Goal: Task Accomplishment & Management: Manage account settings

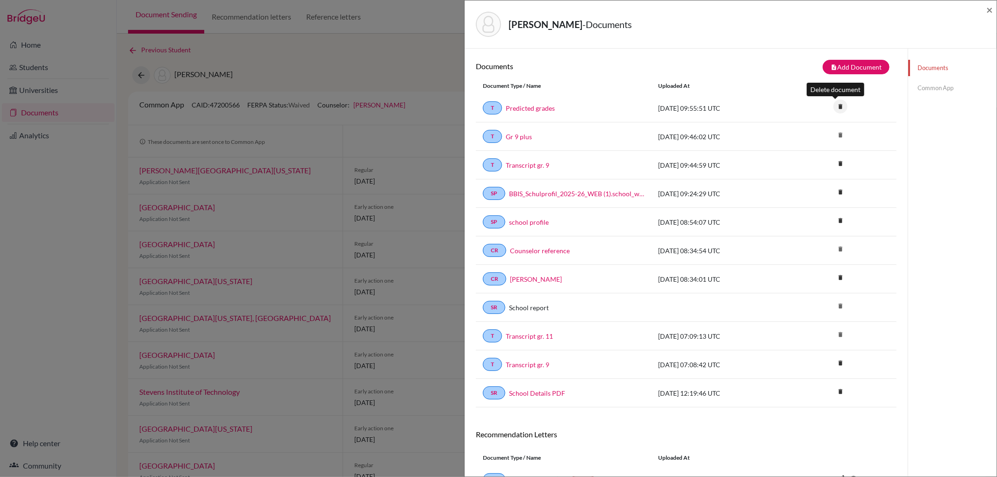
click at [836, 105] on icon "delete" at bounding box center [840, 107] width 14 height 14
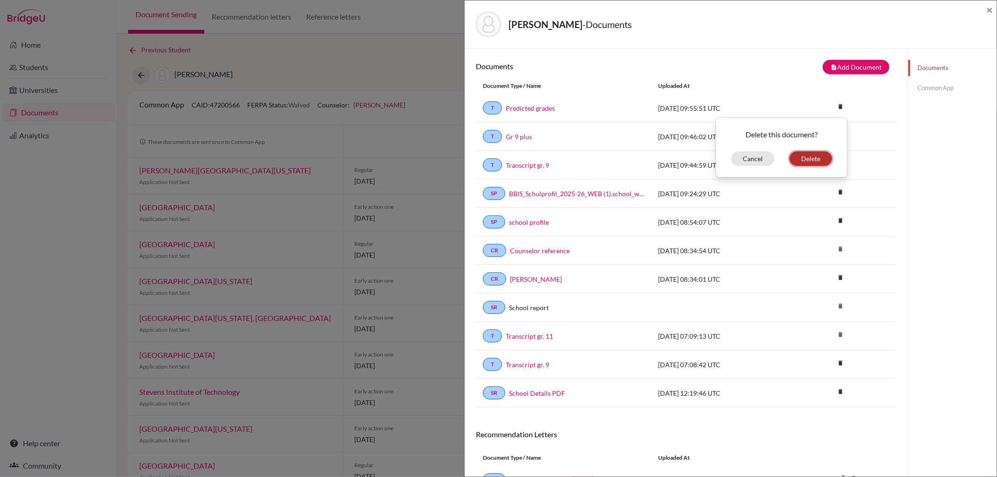
click at [812, 157] on button "Delete" at bounding box center [810, 158] width 43 height 14
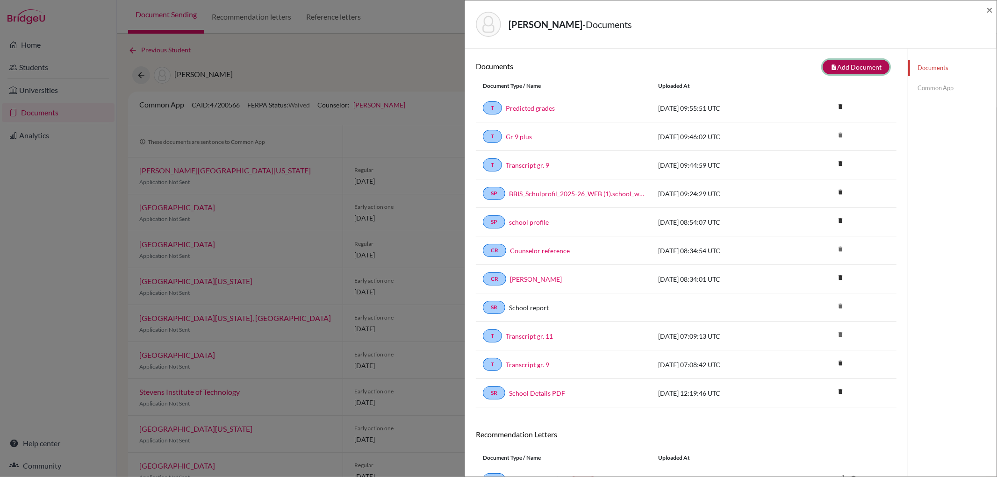
click at [830, 65] on icon "note_add" at bounding box center [833, 67] width 7 height 7
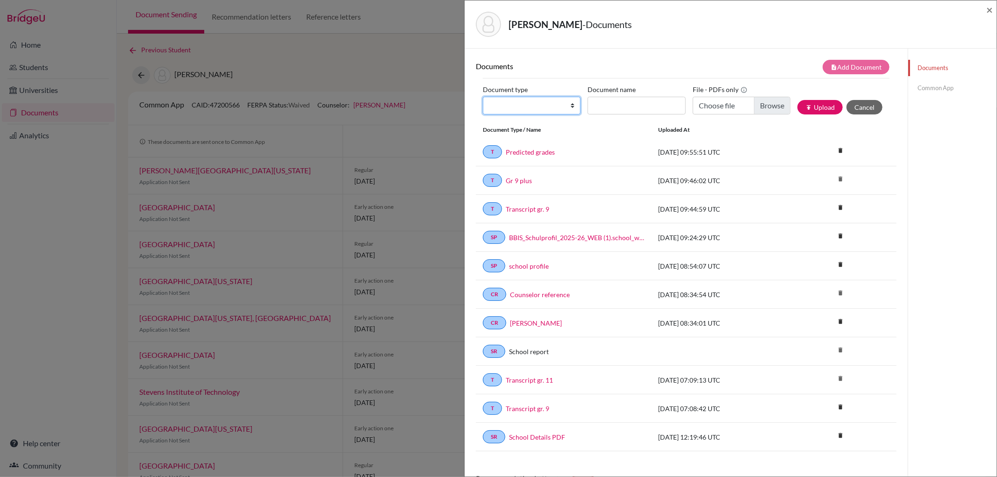
click at [572, 107] on select "Change explanation for Common App reports Counselor recommendation Internationa…" at bounding box center [532, 106] width 98 height 18
select select "2"
click at [483, 97] on select "Change explanation for Common App reports Counselor recommendation Internationa…" at bounding box center [532, 106] width 98 height 18
click at [592, 104] on input "Document name" at bounding box center [636, 106] width 98 height 18
type input "Predicted grades 1"
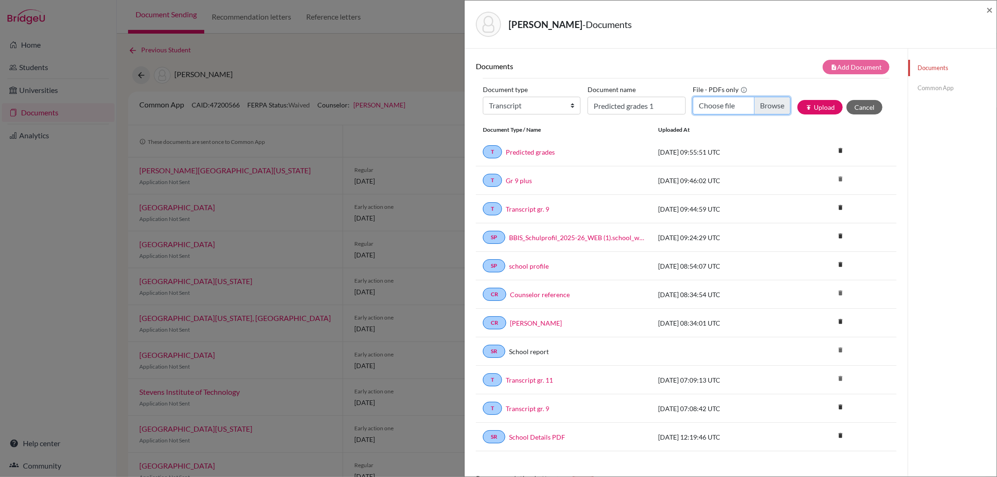
click at [759, 103] on input "Choose file" at bounding box center [742, 106] width 98 height 18
type input "C:\fakepath\Predicted Grades_Fregeau_Ben.pdf"
click at [815, 109] on button "publish Upload" at bounding box center [819, 107] width 45 height 14
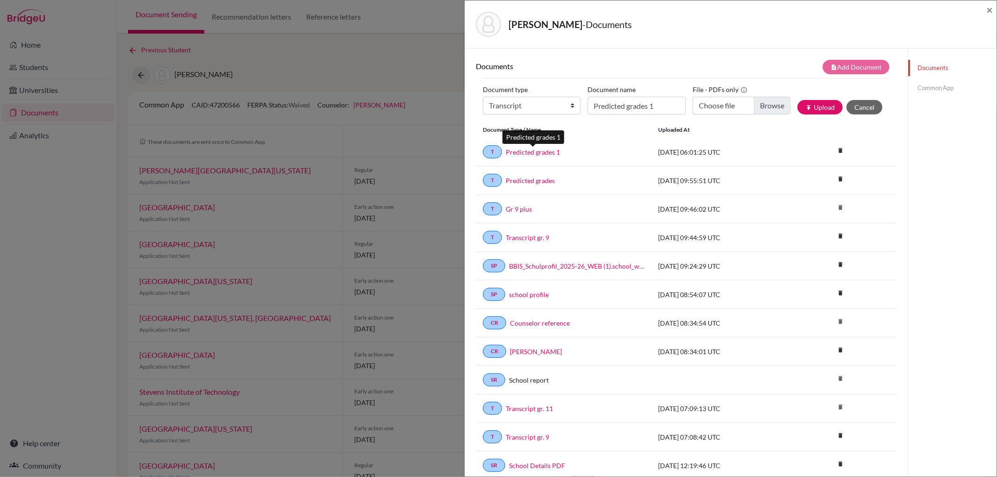
click at [550, 150] on link "Predicted grades 1" at bounding box center [533, 152] width 54 height 10
click at [933, 86] on link "Common App" at bounding box center [952, 88] width 88 height 16
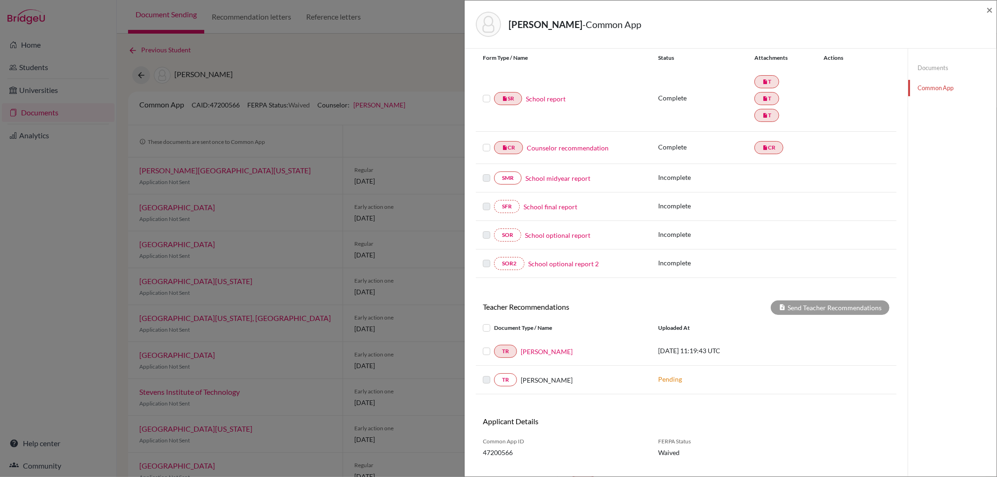
scroll to position [126, 0]
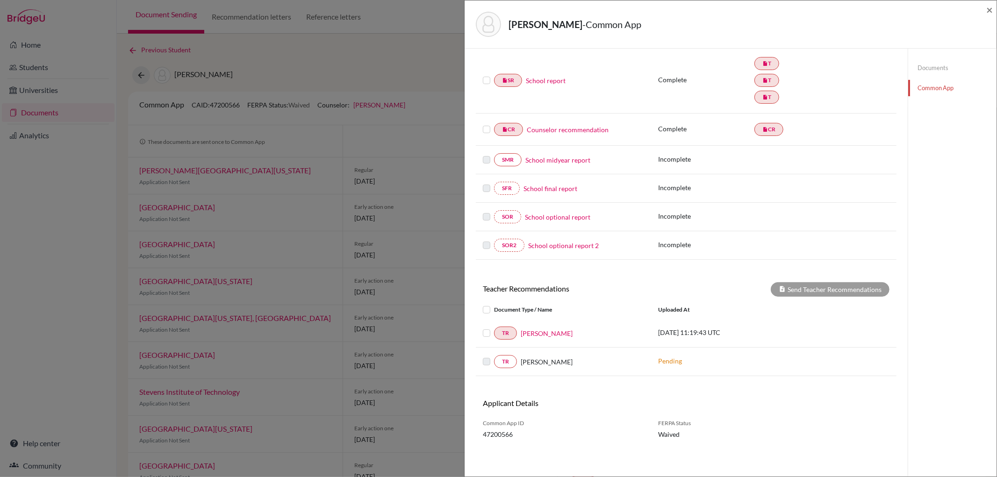
click at [550, 76] on link "School report" at bounding box center [546, 81] width 40 height 10
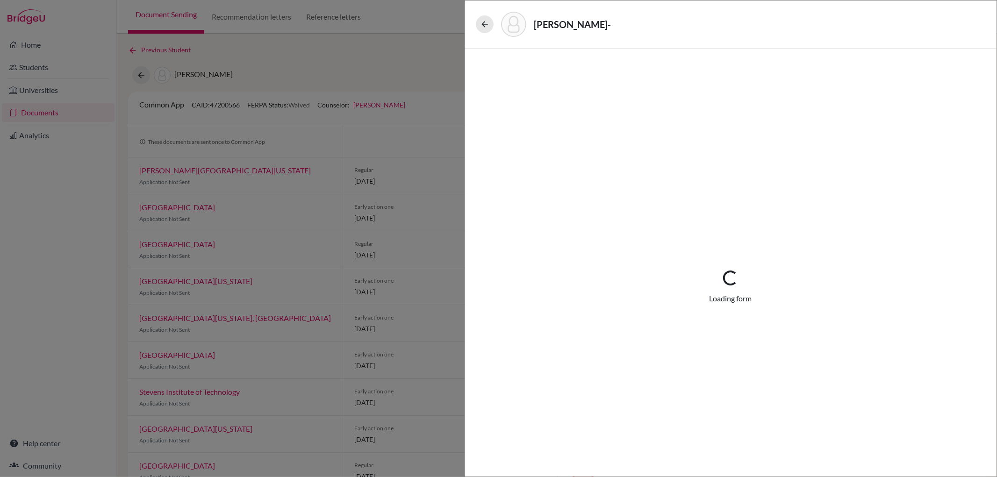
select select "3"
select select "662849"
select select "0"
select select "1"
select select "674455"
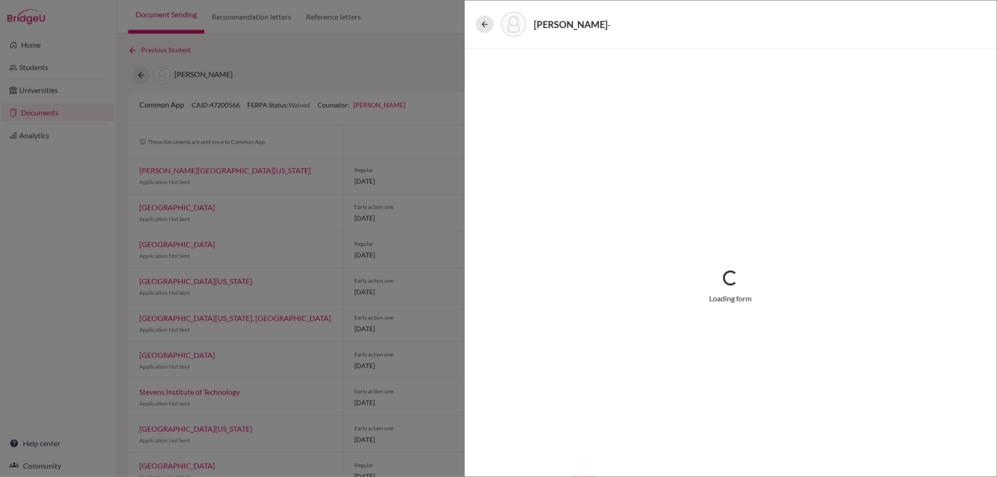
select select "680273"
select select "0"
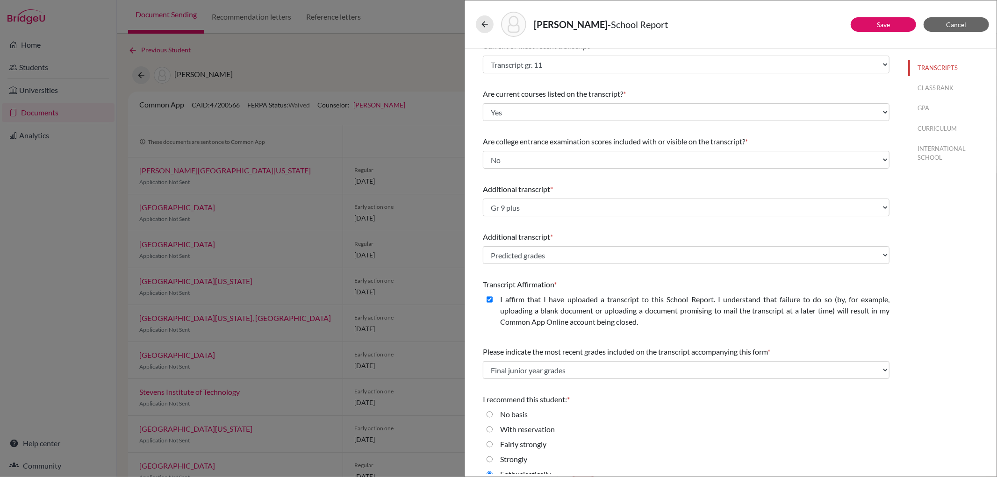
scroll to position [72, 0]
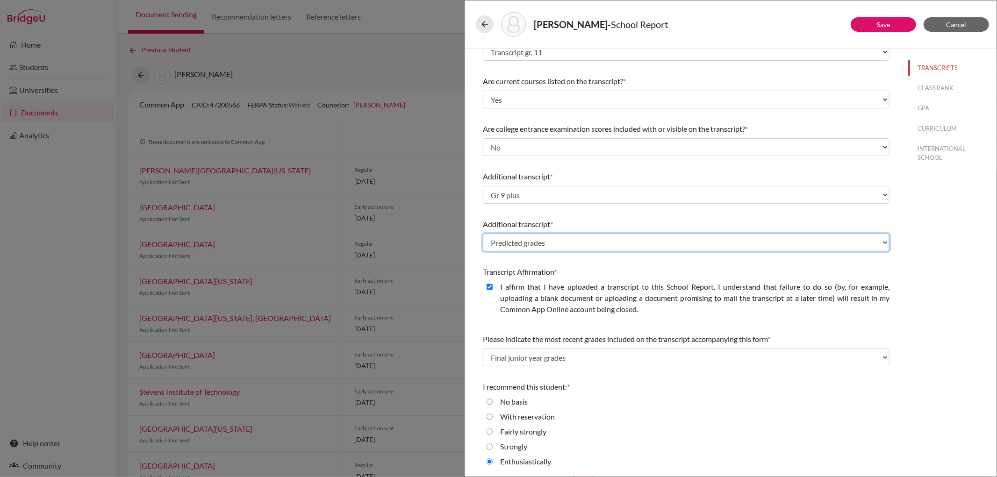
click at [874, 242] on select "Select existing document or upload a new one Transcript gr. 9 Transcript gr. 11…" at bounding box center [686, 243] width 407 height 18
select select "682548"
click at [483, 234] on select "Select existing document or upload a new one Transcript gr. 9 Transcript gr. 11…" at bounding box center [686, 243] width 407 height 18
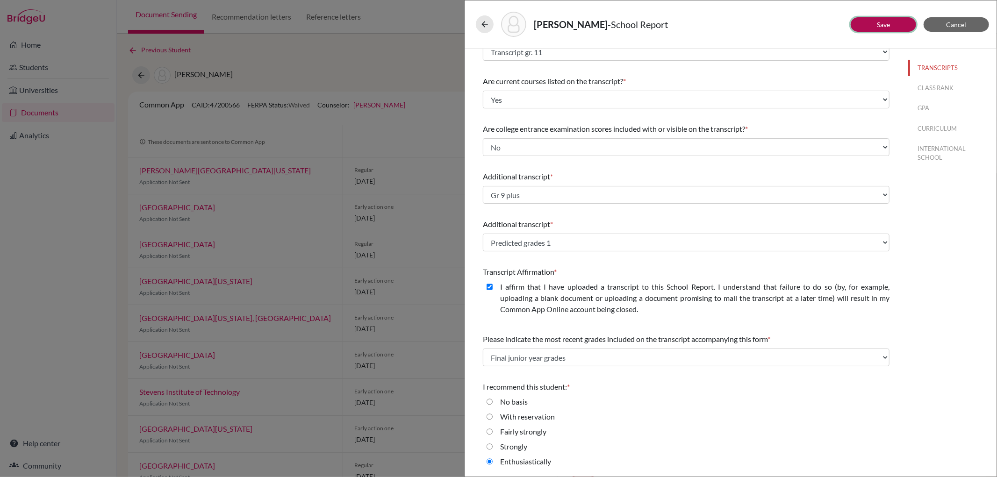
click at [900, 26] on button "Save" at bounding box center [882, 24] width 65 height 14
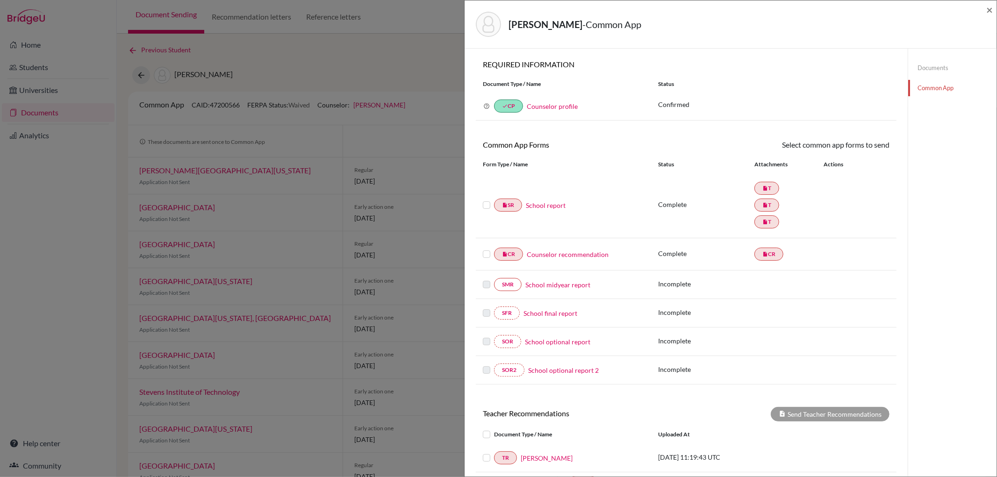
click at [922, 66] on link "Documents" at bounding box center [952, 68] width 88 height 16
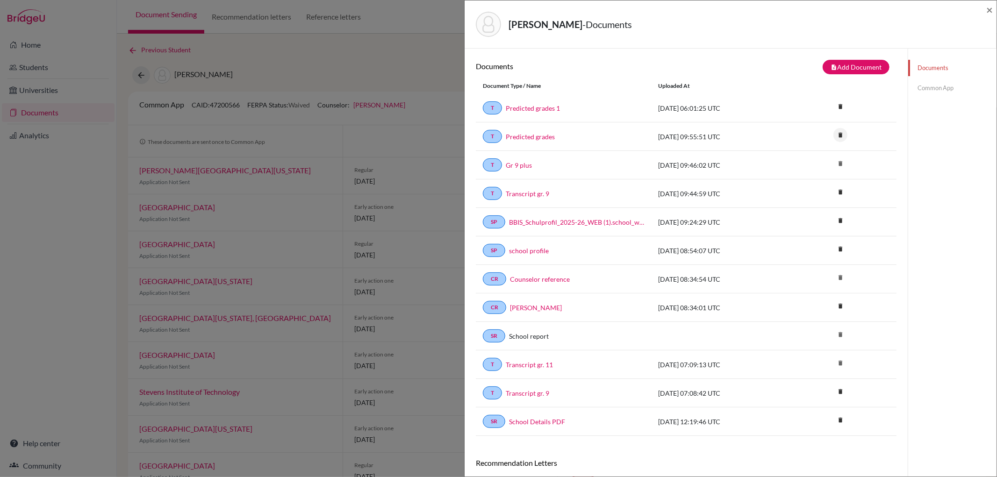
click at [838, 136] on icon "delete" at bounding box center [840, 135] width 14 height 14
click at [814, 183] on button "Delete" at bounding box center [810, 187] width 43 height 14
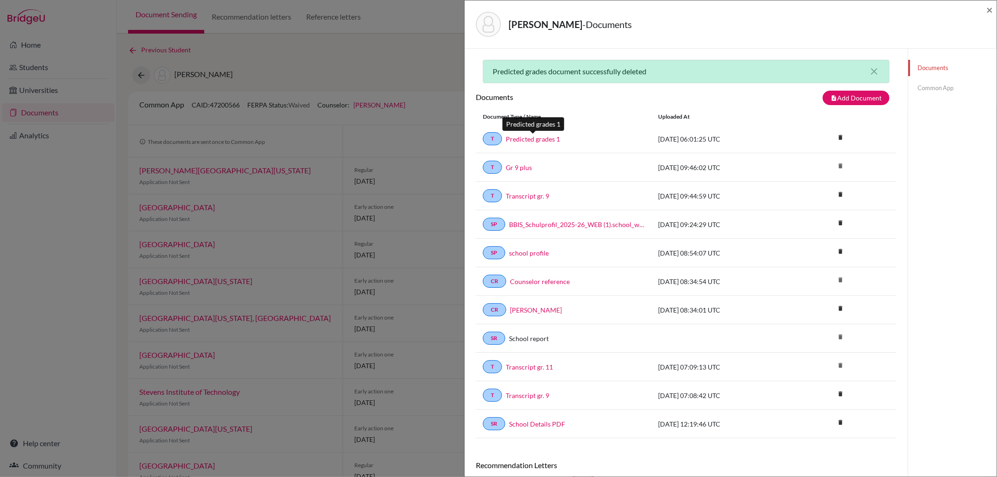
click at [538, 138] on link "Predicted grades 1" at bounding box center [533, 139] width 54 height 10
click at [991, 8] on span "×" at bounding box center [989, 10] width 7 height 14
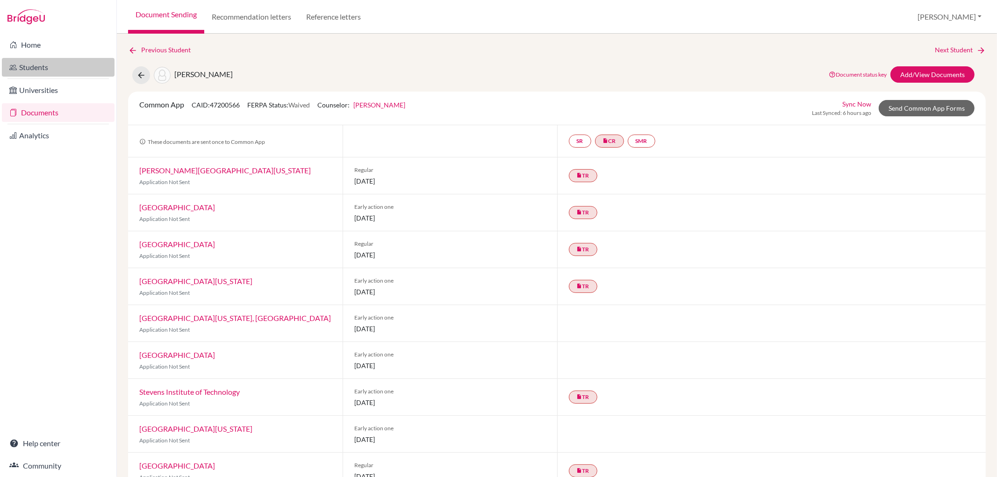
click at [43, 66] on link "Students" at bounding box center [58, 67] width 113 height 19
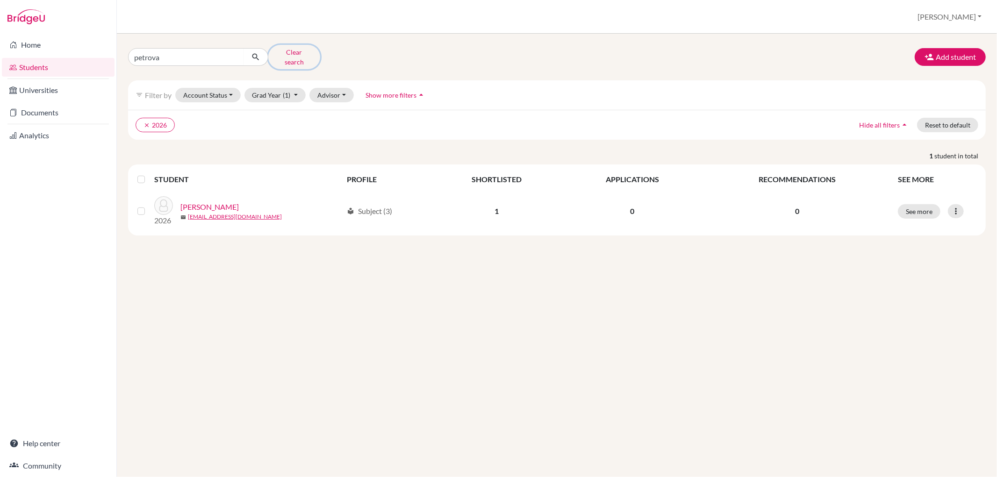
click at [278, 50] on button "Clear search" at bounding box center [294, 57] width 52 height 24
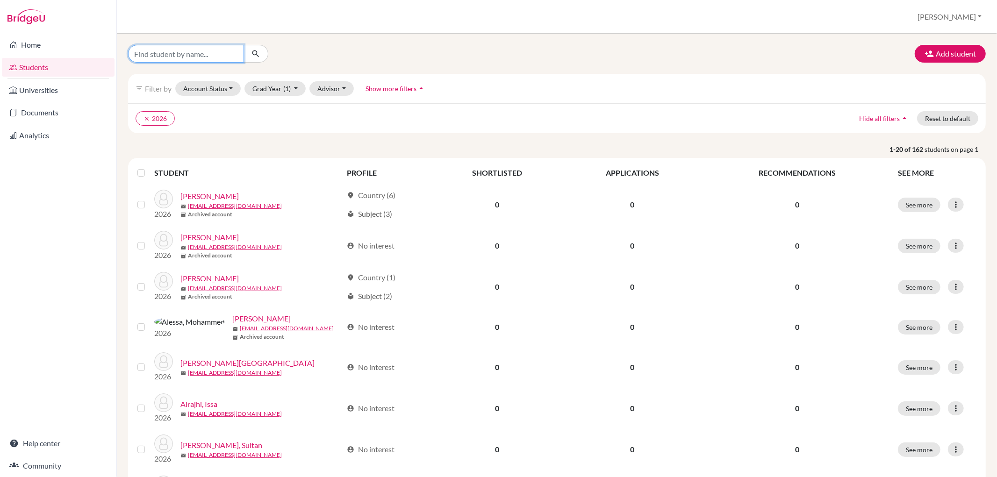
click at [202, 55] on input "Find student by name..." at bounding box center [186, 54] width 116 height 18
type input "wang"
click at [258, 50] on icon "submit" at bounding box center [255, 53] width 9 height 9
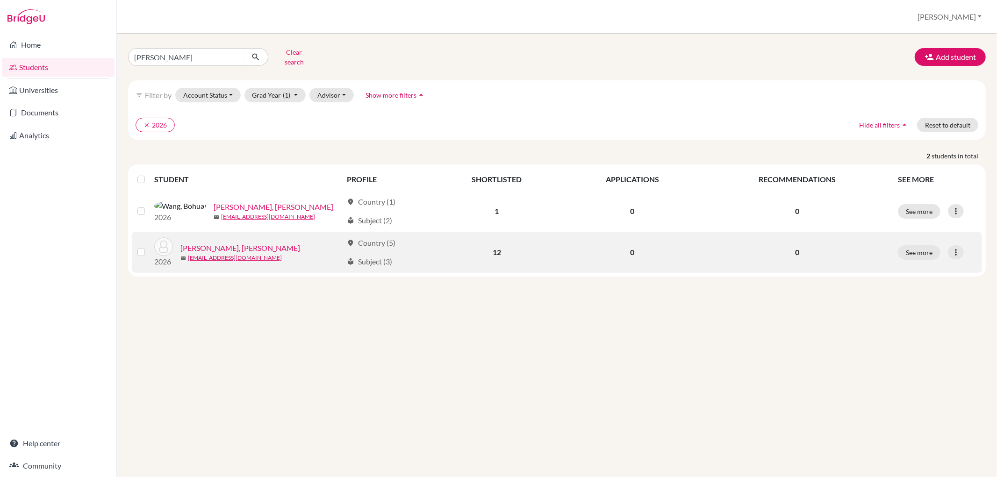
click at [212, 243] on link "Wang, Xiaoqiao" at bounding box center [240, 248] width 120 height 11
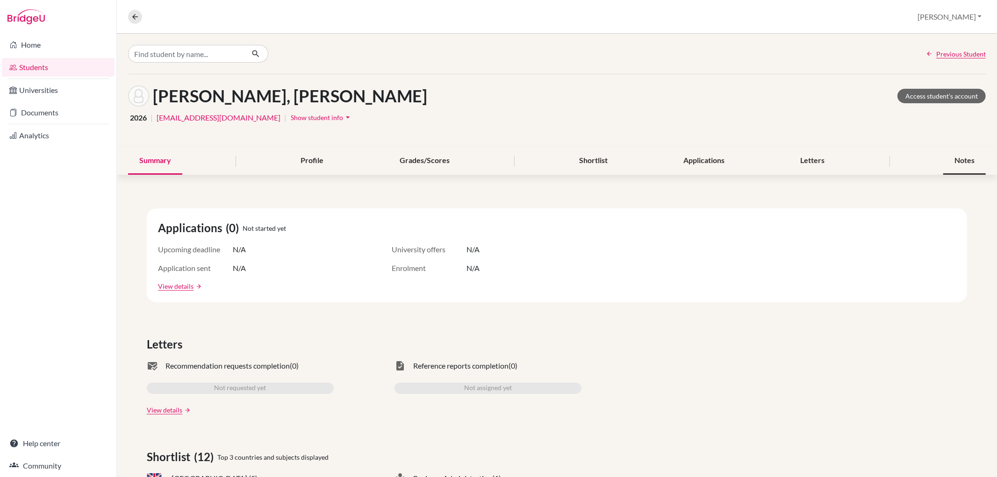
click at [957, 153] on div "Notes" at bounding box center [964, 161] width 43 height 28
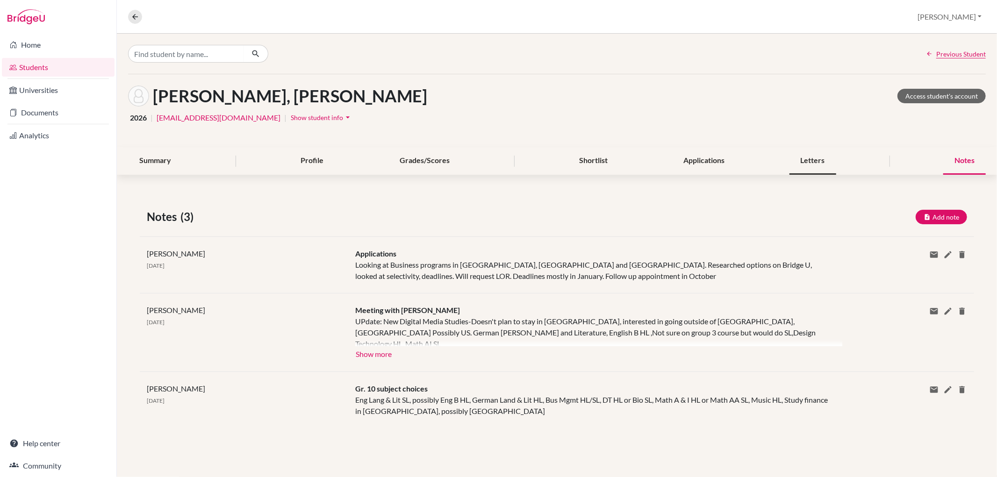
click at [817, 162] on div "Letters" at bounding box center [812, 161] width 47 height 28
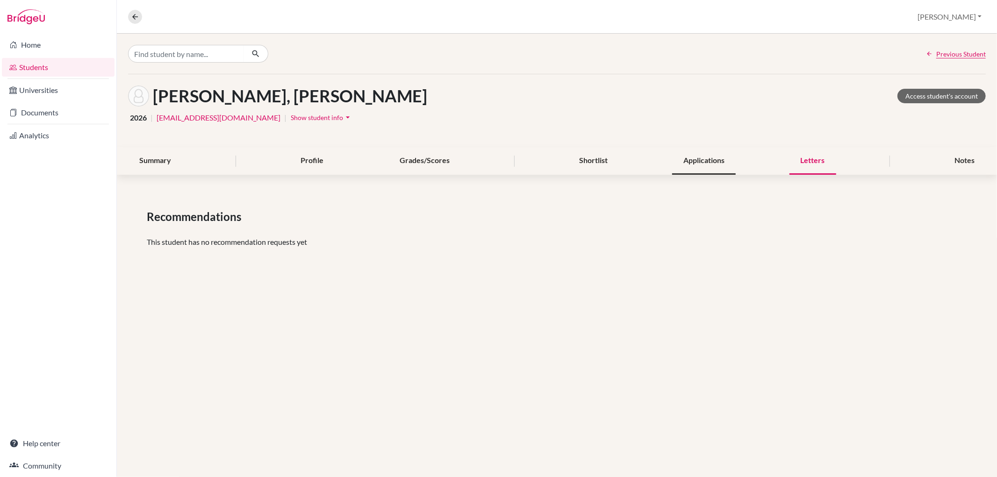
click at [715, 166] on div "Applications" at bounding box center [704, 161] width 64 height 28
click at [568, 155] on div "Shortlist" at bounding box center [593, 161] width 51 height 28
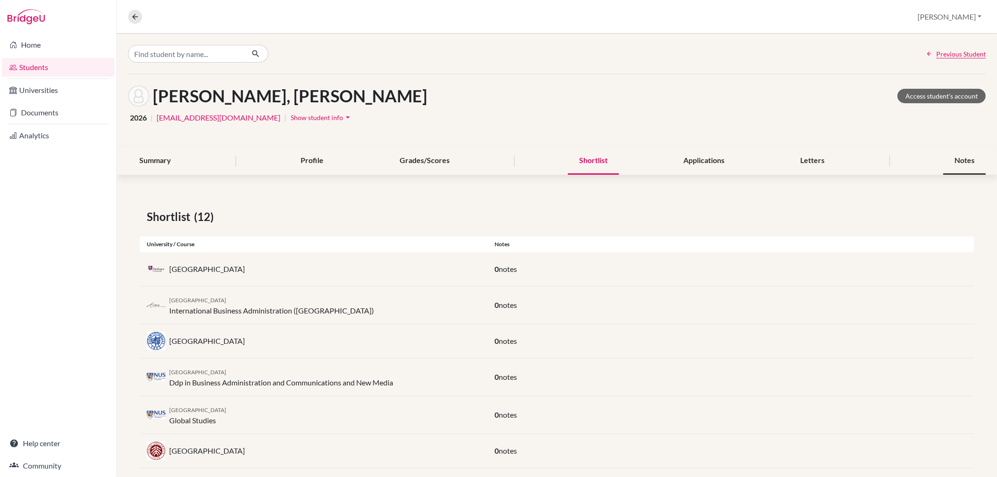
click at [949, 161] on div "Notes" at bounding box center [964, 161] width 43 height 28
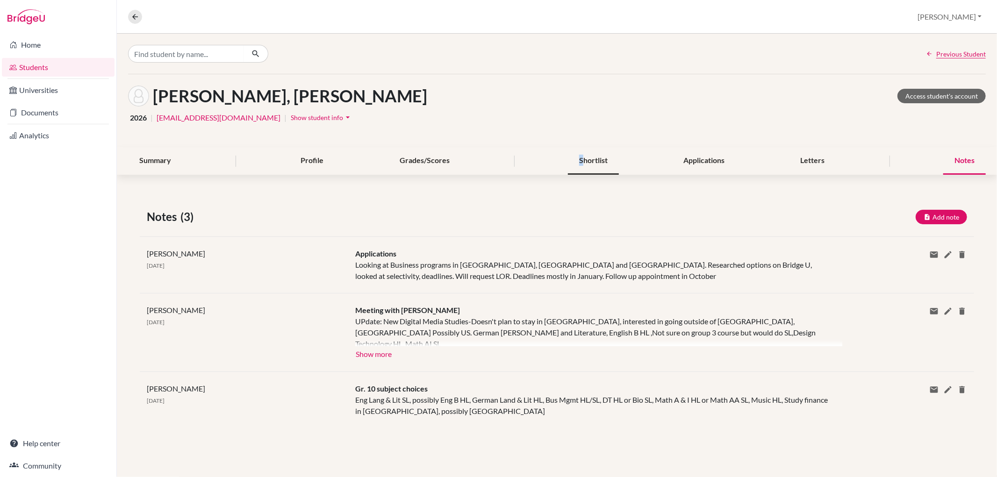
click at [581, 157] on div "Shortlist" at bounding box center [593, 161] width 51 height 28
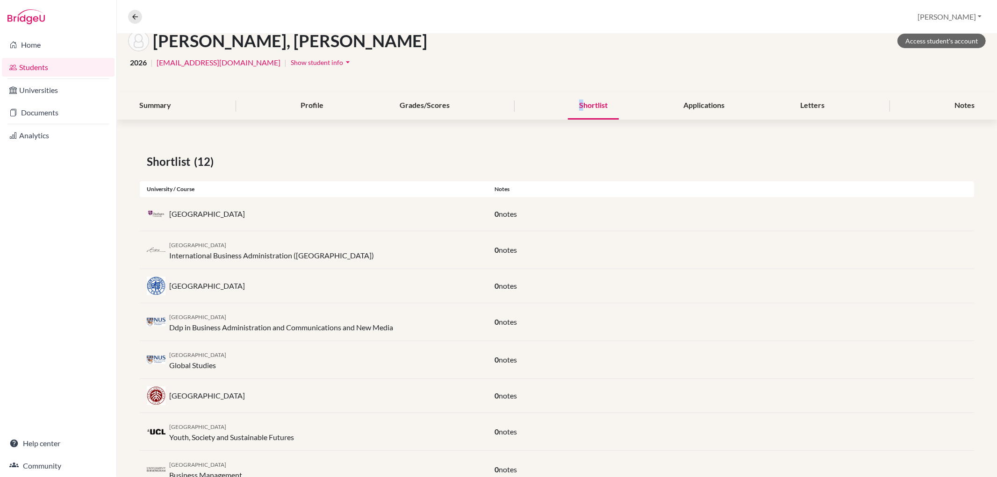
scroll to position [29, 0]
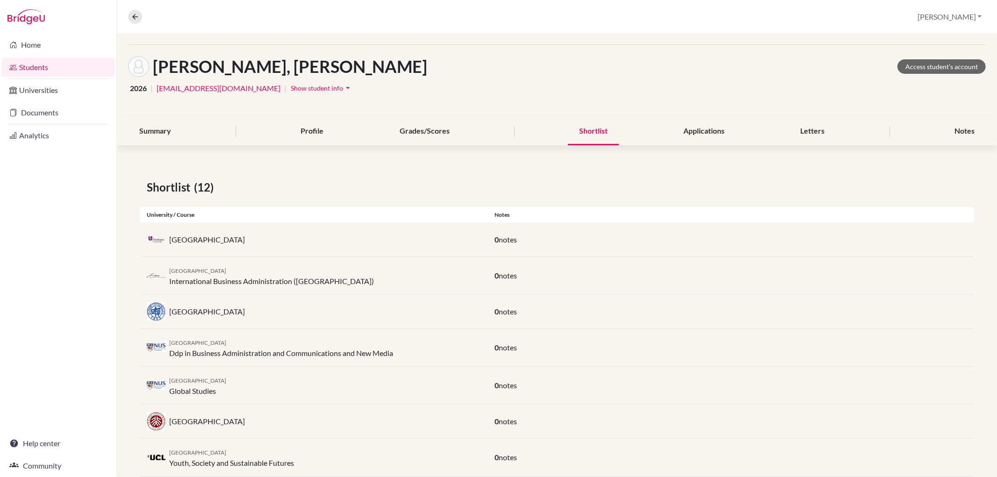
click at [964, 129] on div "Notes" at bounding box center [964, 132] width 43 height 28
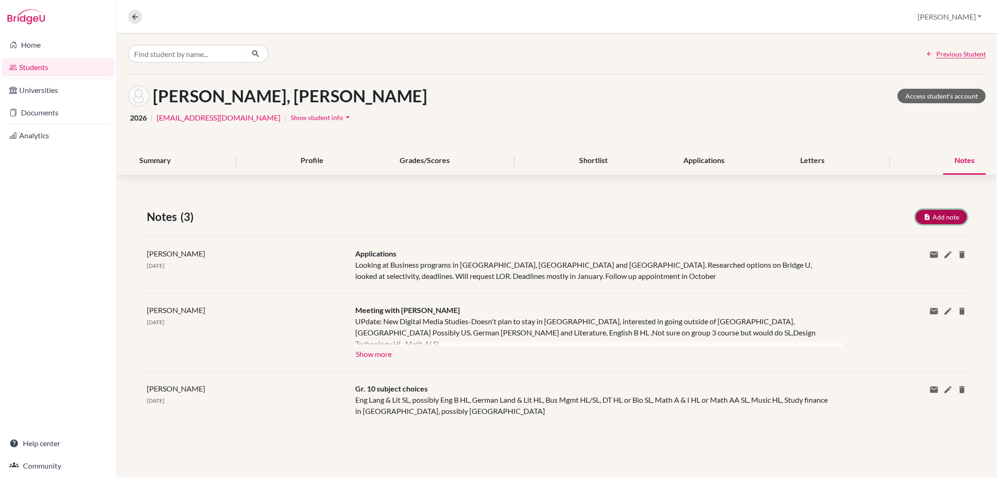
click at [955, 219] on button "Add note" at bounding box center [940, 217] width 51 height 14
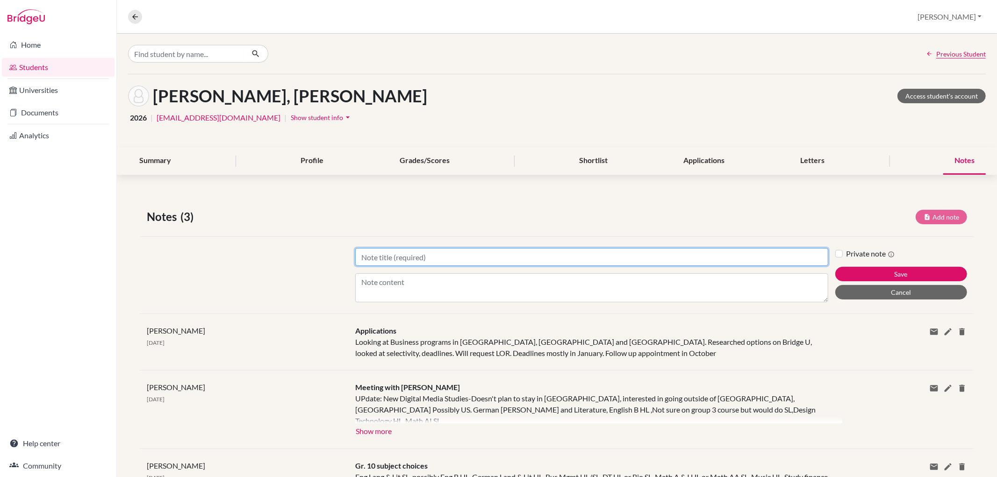
click at [563, 254] on input "Title" at bounding box center [591, 257] width 472 height 18
type input "Applications"
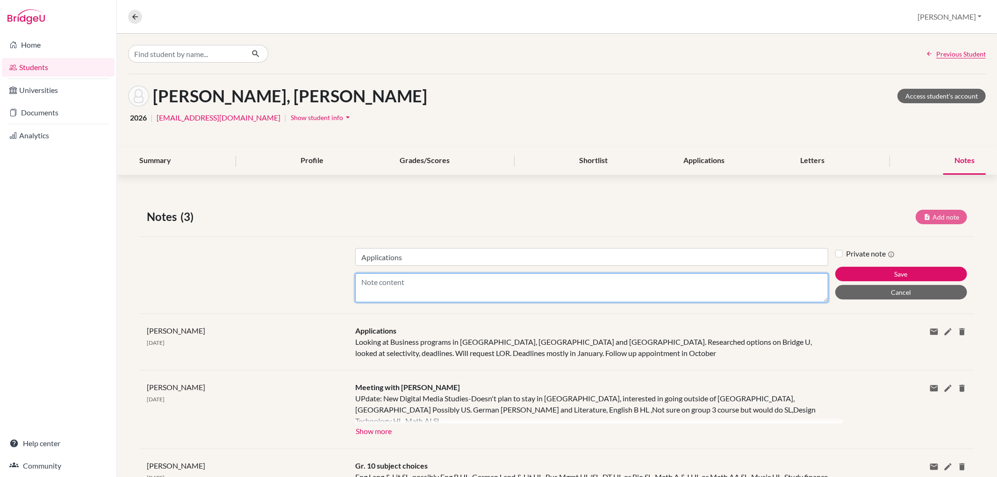
click at [364, 281] on textarea "Content" at bounding box center [591, 287] width 472 height 29
type textarea "LORs needed for some universities. UCAS in December,"
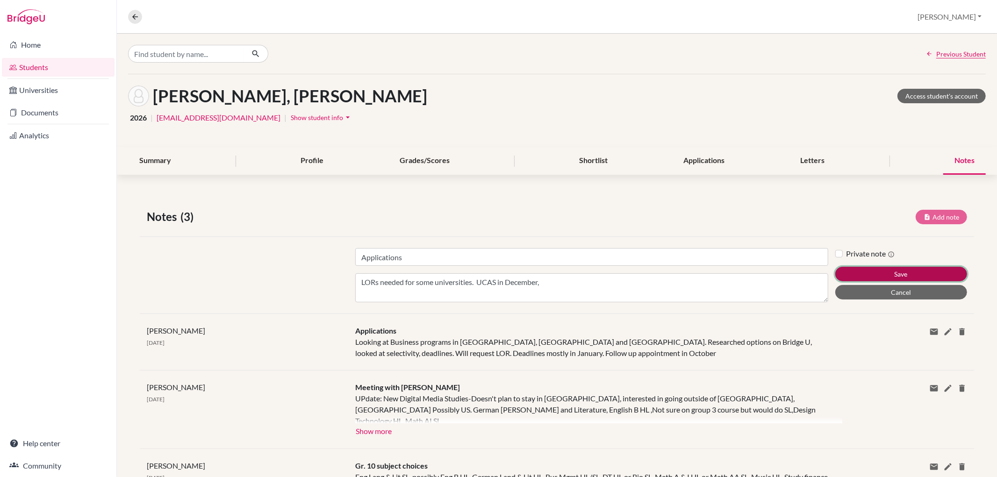
click at [861, 268] on button "Save" at bounding box center [901, 274] width 132 height 14
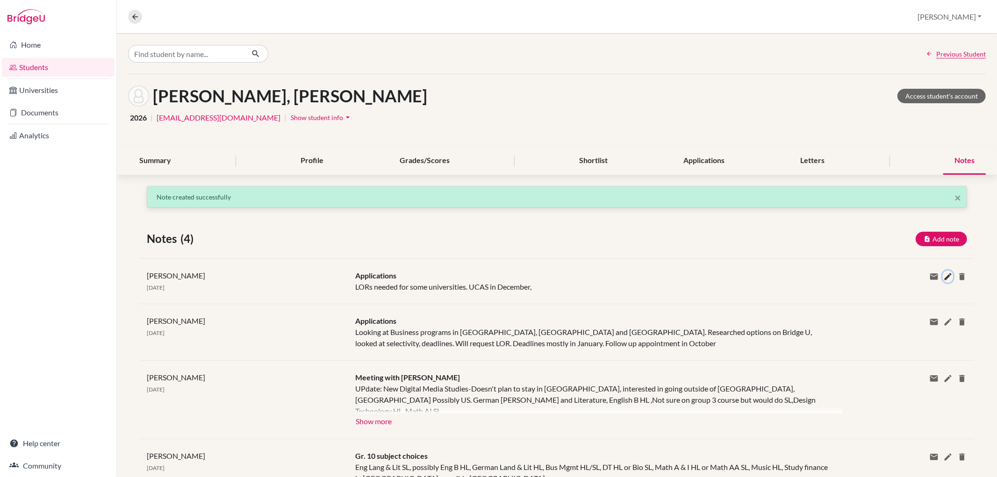
click at [943, 272] on icon at bounding box center [947, 276] width 9 height 9
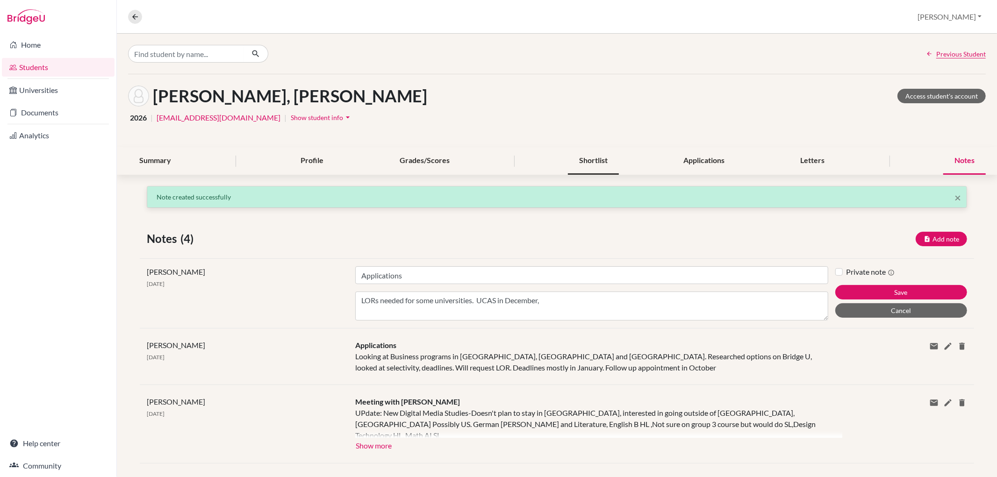
click at [604, 160] on div "Shortlist" at bounding box center [593, 161] width 51 height 28
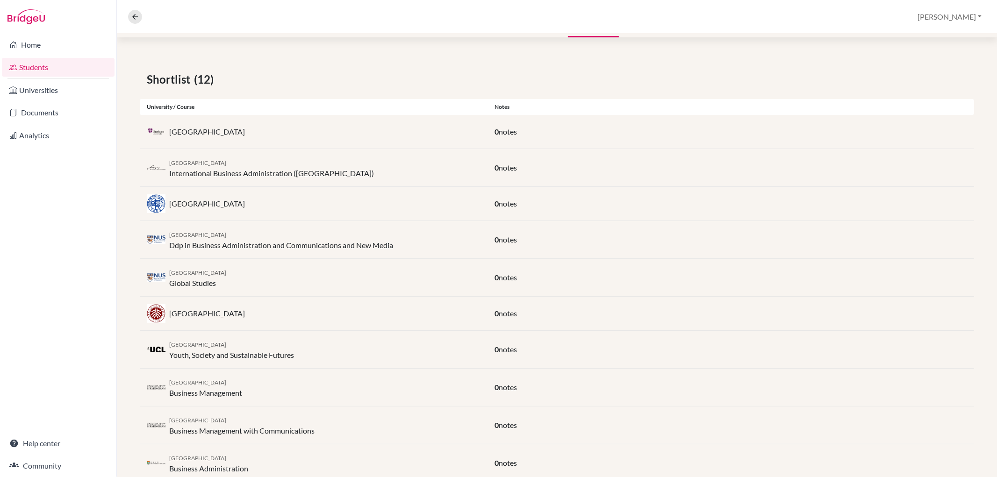
scroll to position [156, 0]
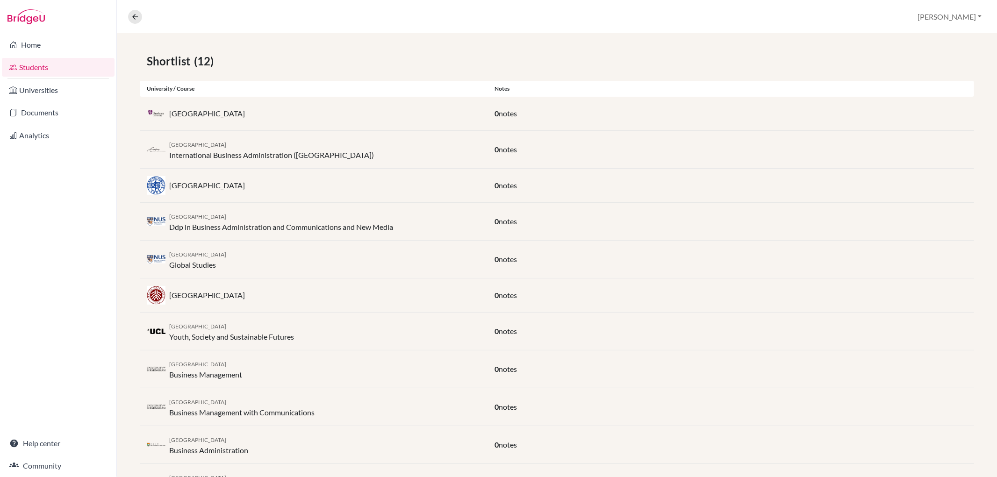
click at [214, 185] on p "Fudan University" at bounding box center [207, 185] width 76 height 11
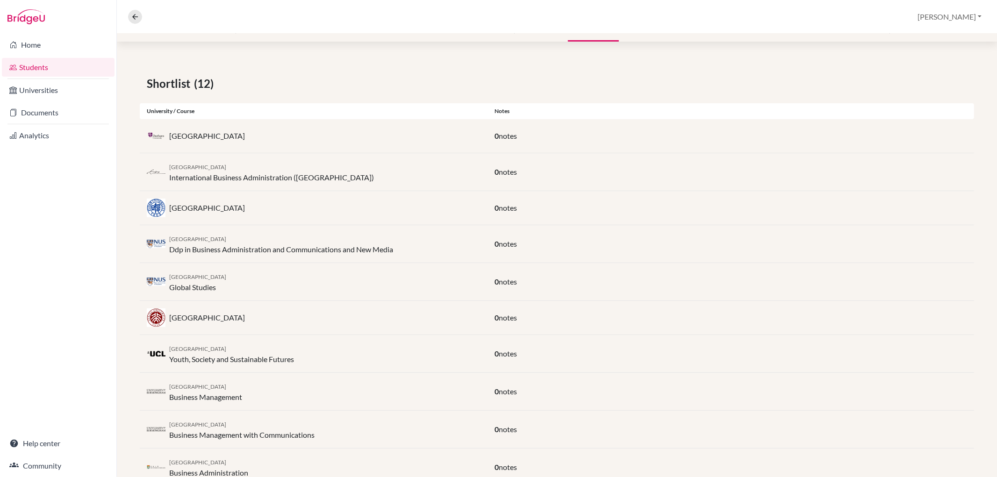
scroll to position [0, 0]
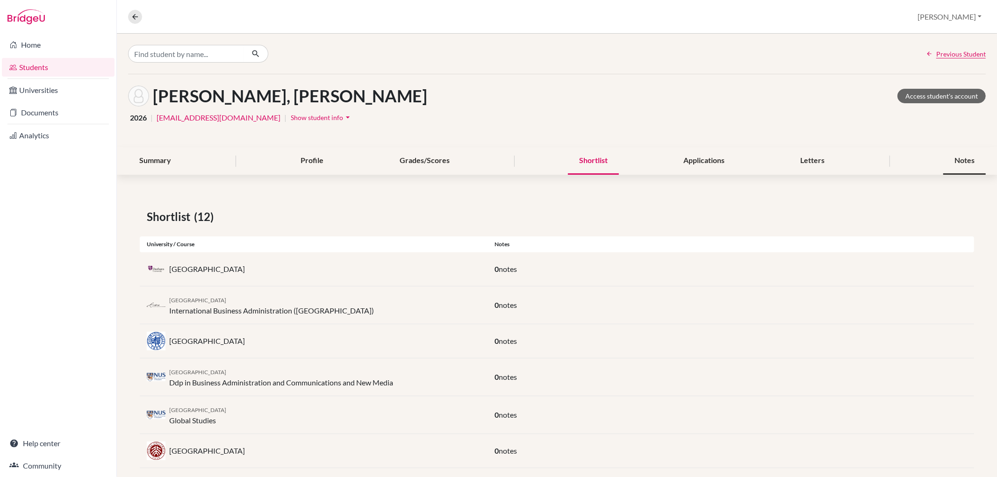
click at [966, 153] on div "Notes" at bounding box center [964, 161] width 43 height 28
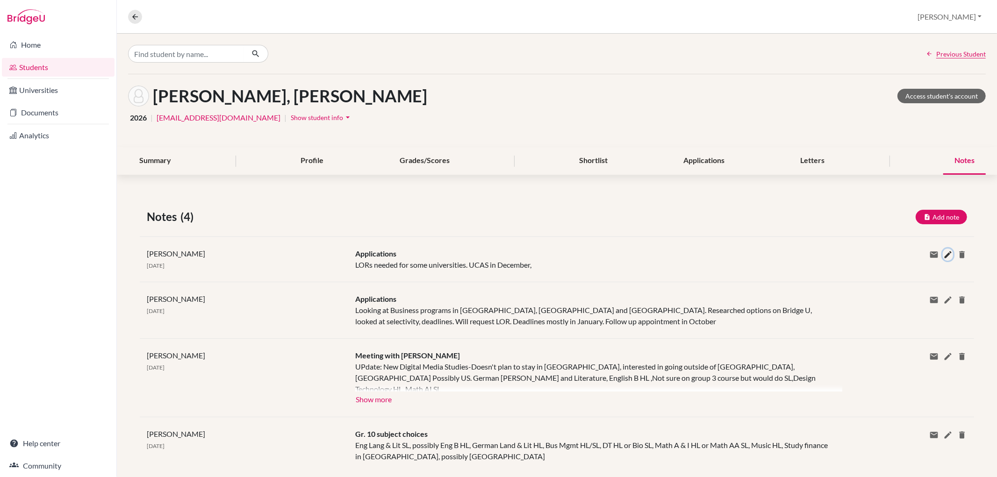
click at [943, 253] on icon at bounding box center [947, 254] width 9 height 9
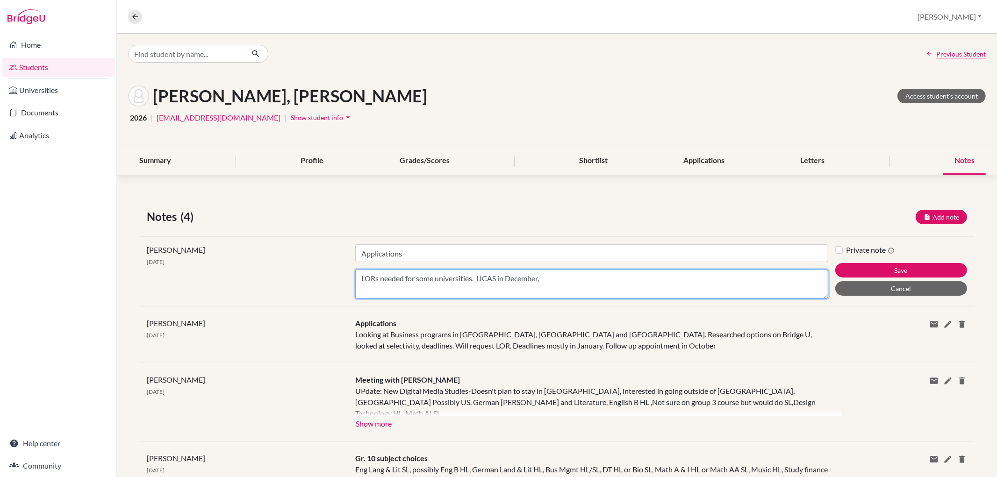
click at [578, 277] on textarea "LORs needed for some universities. UCAS in December," at bounding box center [591, 284] width 472 height 29
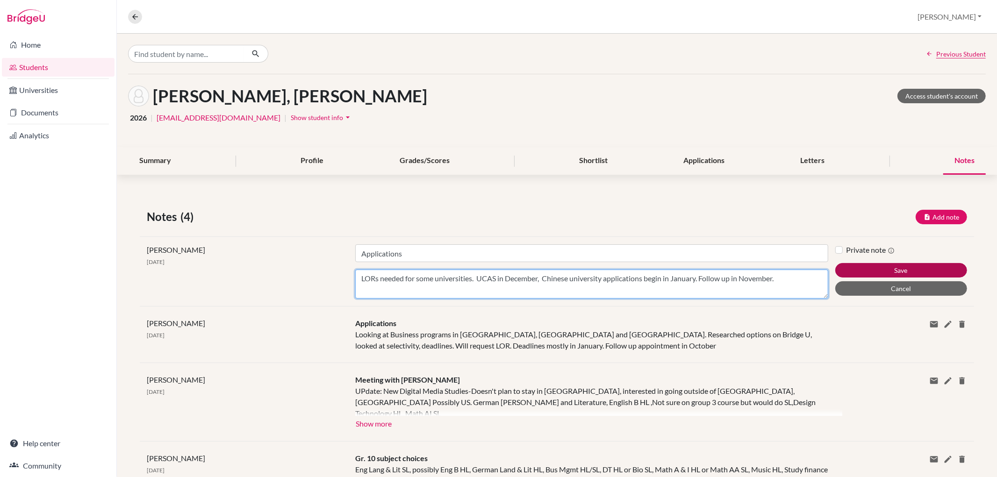
type textarea "LORs needed for some universities. UCAS in December, Chinese university applica…"
click at [926, 269] on button "Save" at bounding box center [901, 270] width 132 height 14
